Goal: Task Accomplishment & Management: Manage account settings

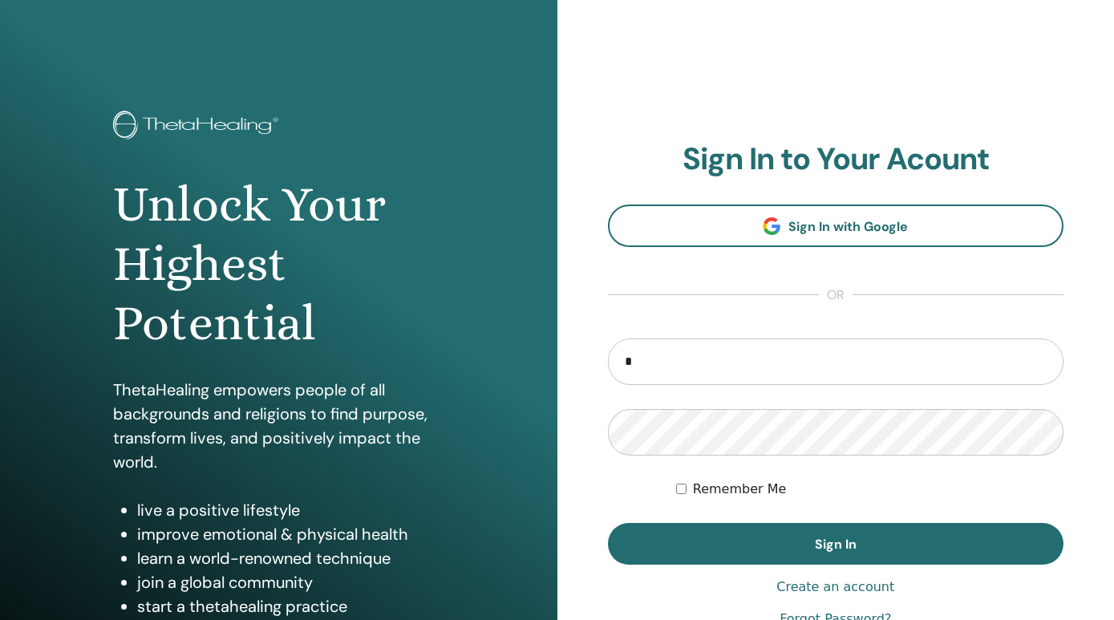
type input "**********"
click at [608, 523] on button "Sign In" at bounding box center [836, 544] width 456 height 42
click at [518, 413] on div "**********" at bounding box center [557, 385] width 1114 height 770
click at [608, 523] on button "Sign In" at bounding box center [836, 544] width 456 height 42
